Goal: Information Seeking & Learning: Learn about a topic

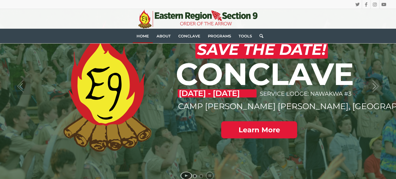
scroll to position [70, 0]
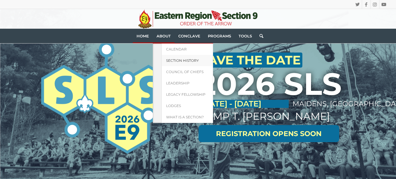
click at [177, 60] on span "Section History" at bounding box center [182, 60] width 33 height 4
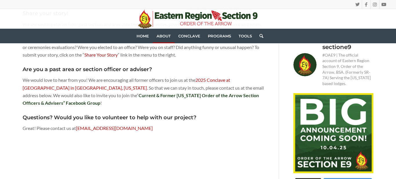
scroll to position [348, 0]
